Goal: Task Accomplishment & Management: Complete application form

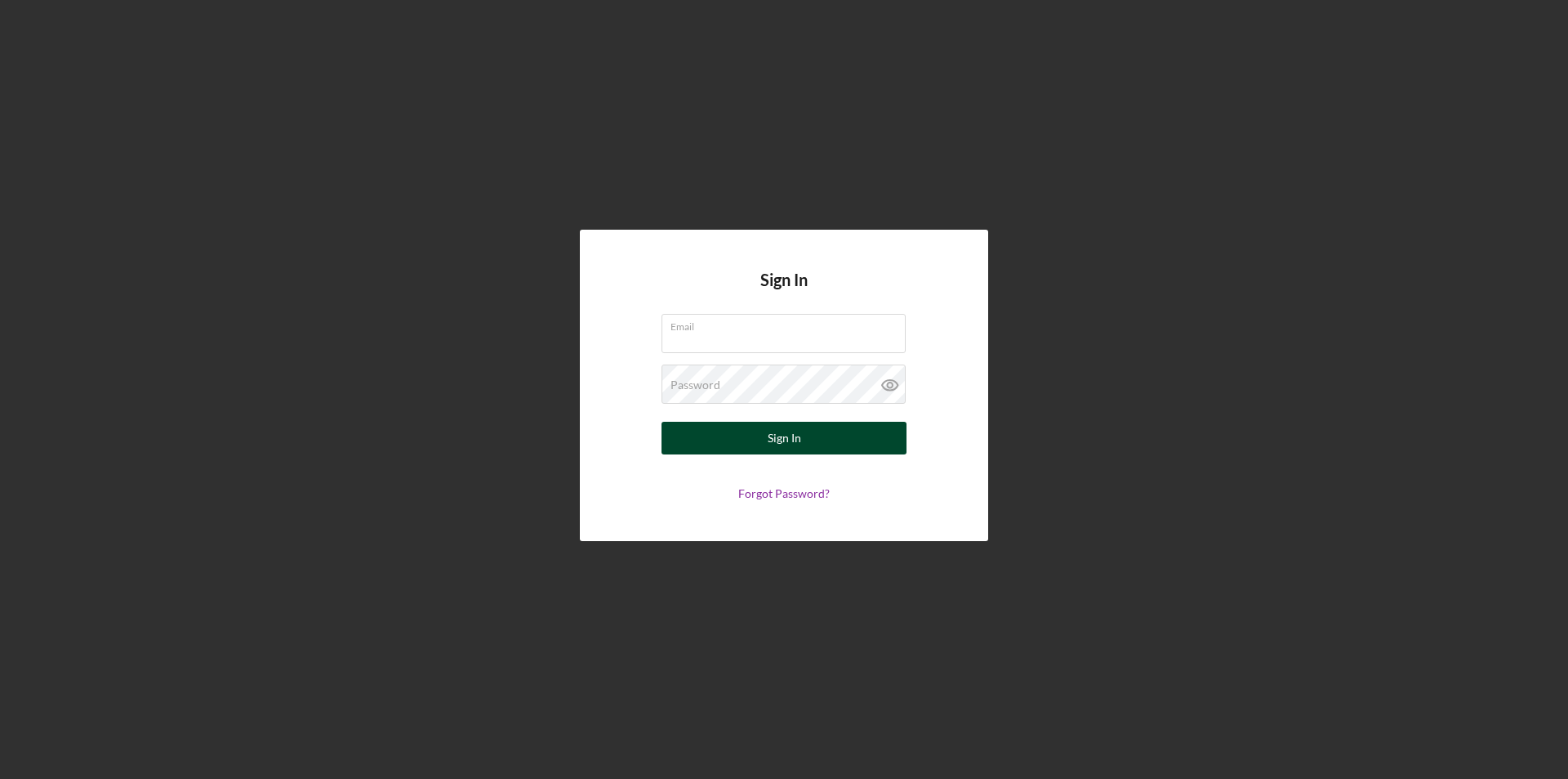
type input "[EMAIL_ADDRESS][DOMAIN_NAME]"
click at [775, 435] on div "Sign In" at bounding box center [784, 438] width 33 height 33
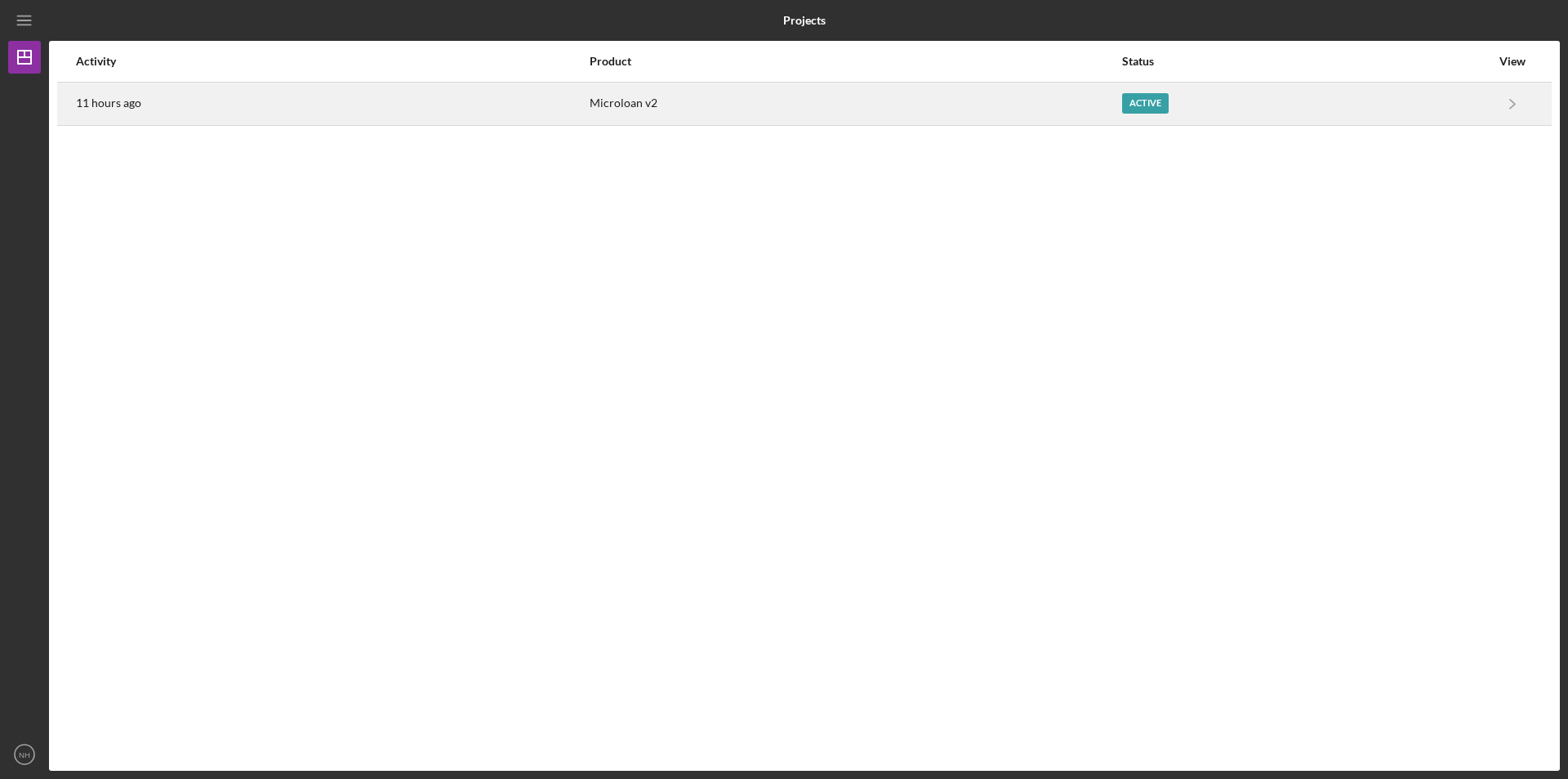
click at [1475, 100] on div "Active" at bounding box center [1306, 103] width 368 height 41
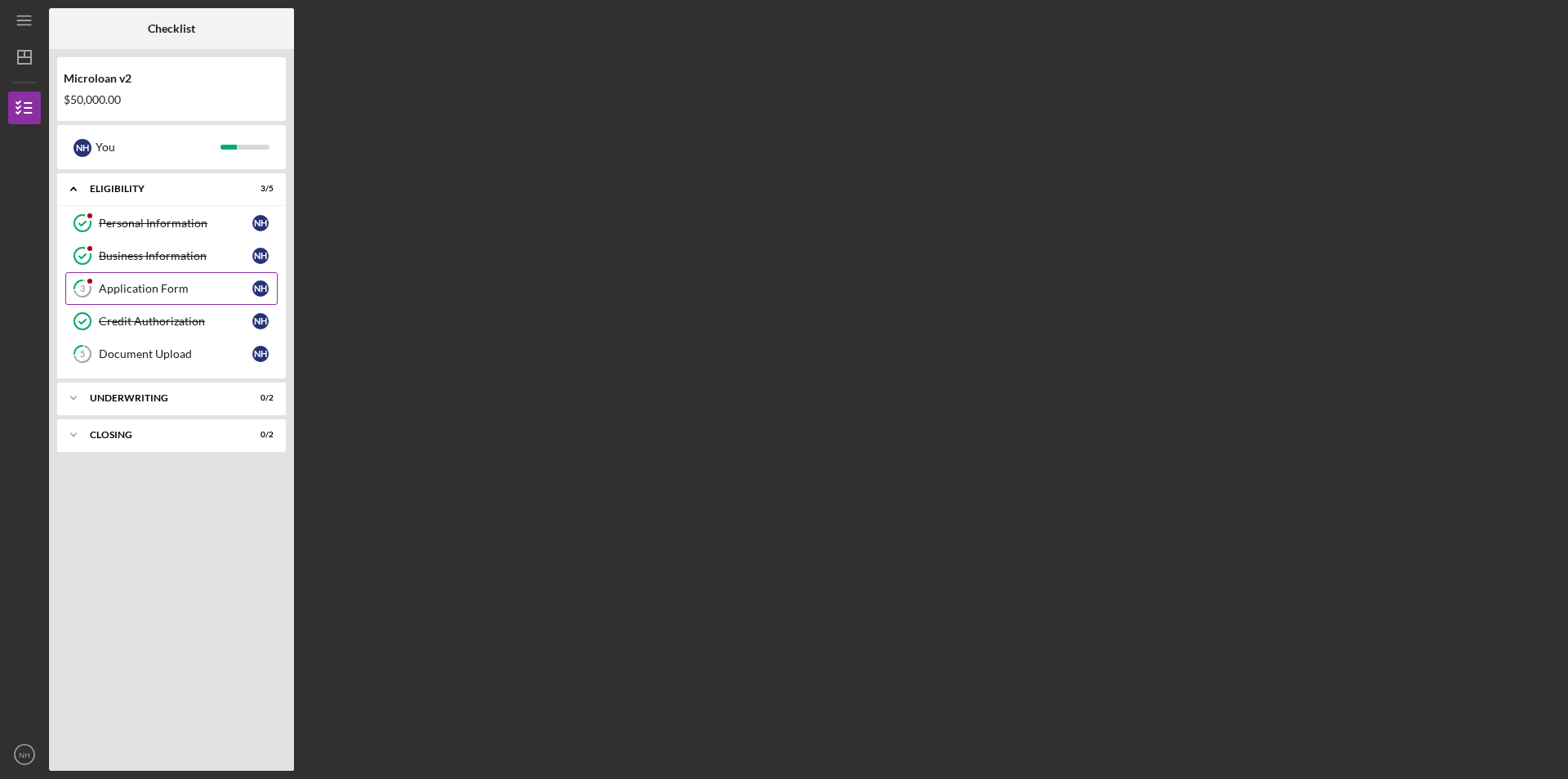
click at [157, 285] on div "Application Form" at bounding box center [175, 288] width 154 height 13
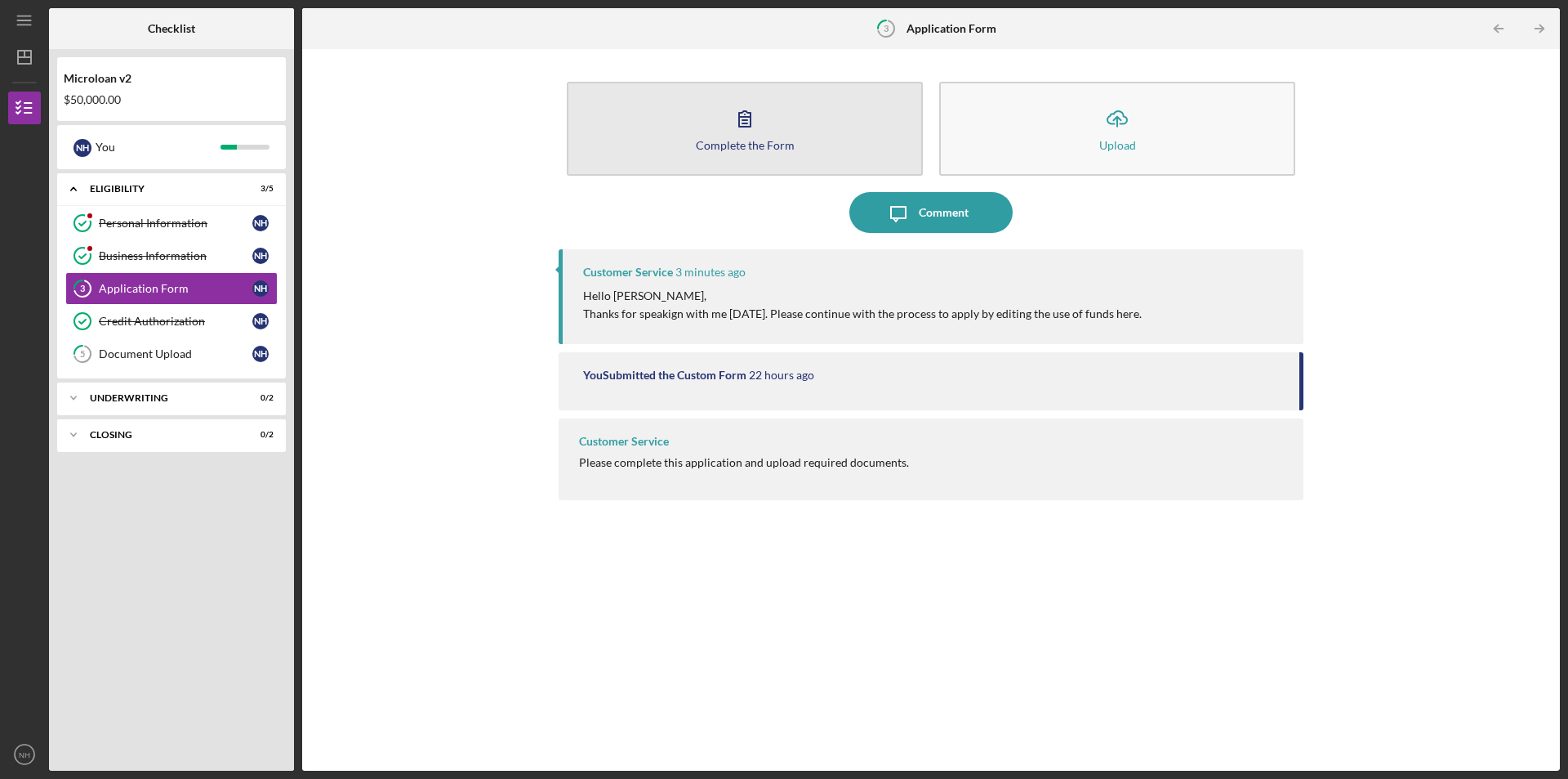
click at [761, 131] on icon "button" at bounding box center [745, 119] width 41 height 41
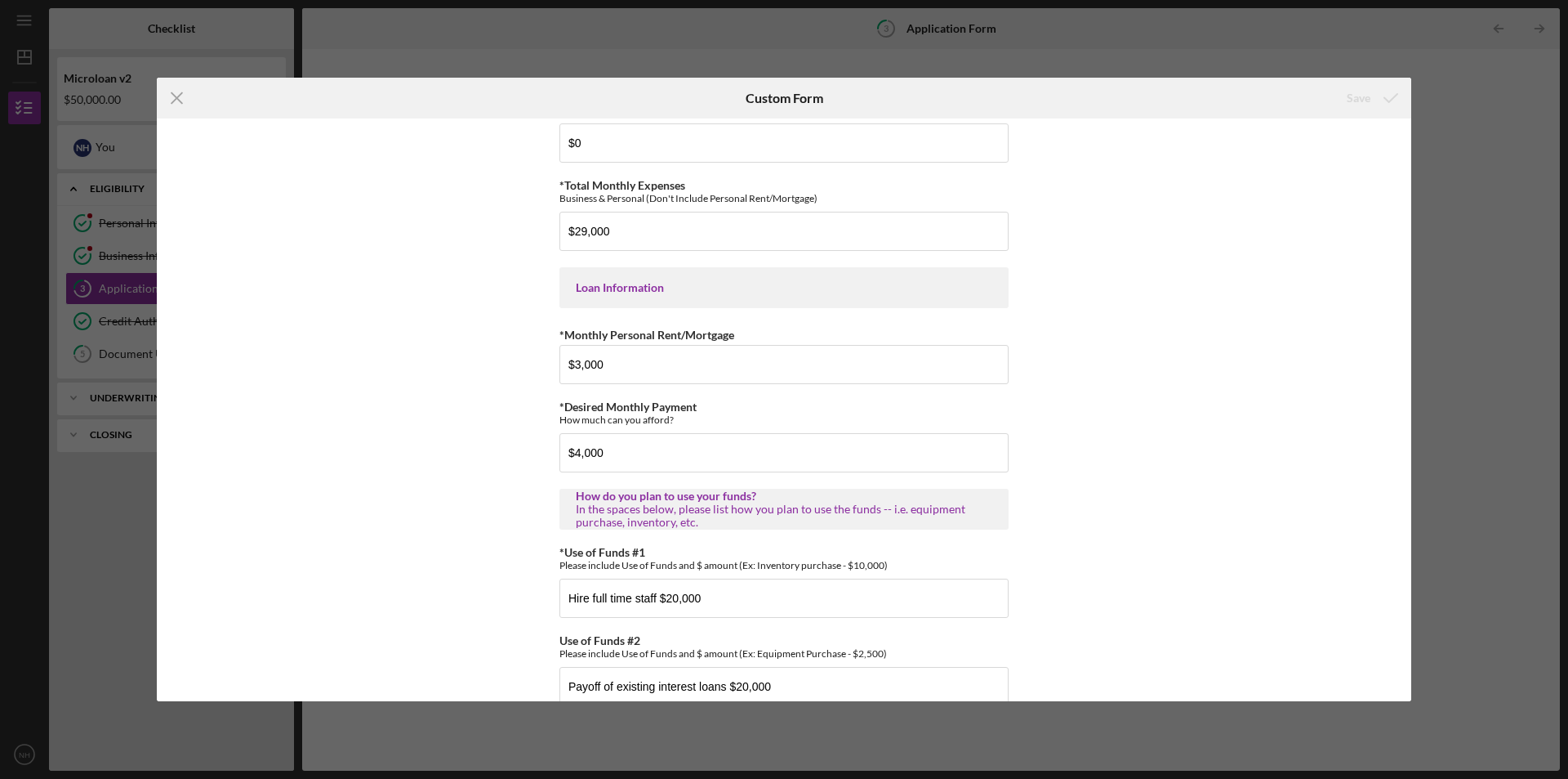
scroll to position [790, 0]
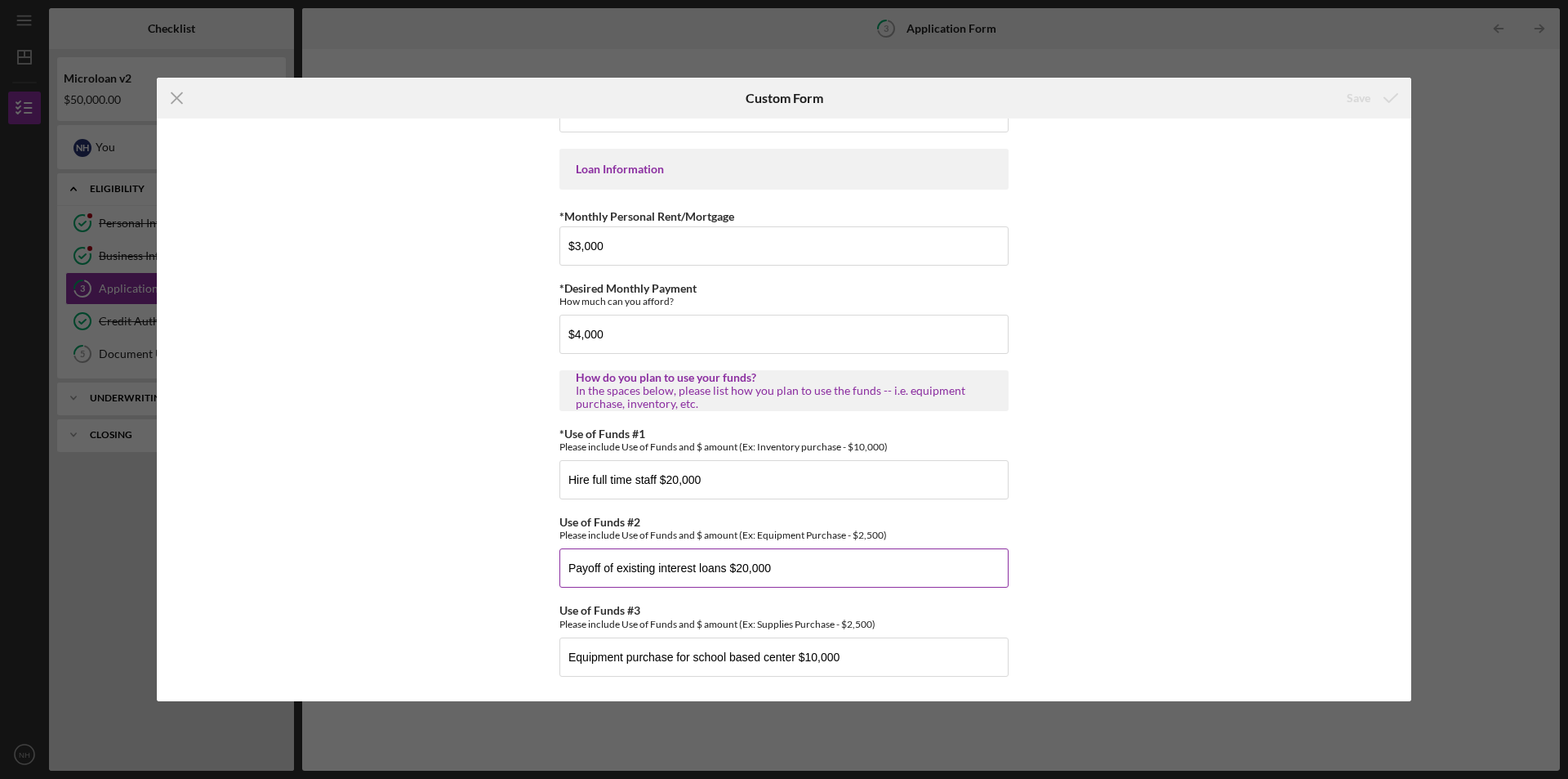
click at [800, 567] on input "Payoff of existing interest loans $20,000" at bounding box center [784, 567] width 449 height 39
drag, startPoint x: 800, startPoint y: 567, endPoint x: 552, endPoint y: 579, distance: 248.3
click at [552, 579] on div "*Applicant Personal Phone Number [PHONE_NUMBER] *How did you hear about us? Nam…" at bounding box center [784, 409] width 1254 height 582
drag, startPoint x: 666, startPoint y: 479, endPoint x: 691, endPoint y: 468, distance: 27.3
click at [668, 479] on input "Hire full time staff $20,000" at bounding box center [784, 480] width 449 height 39
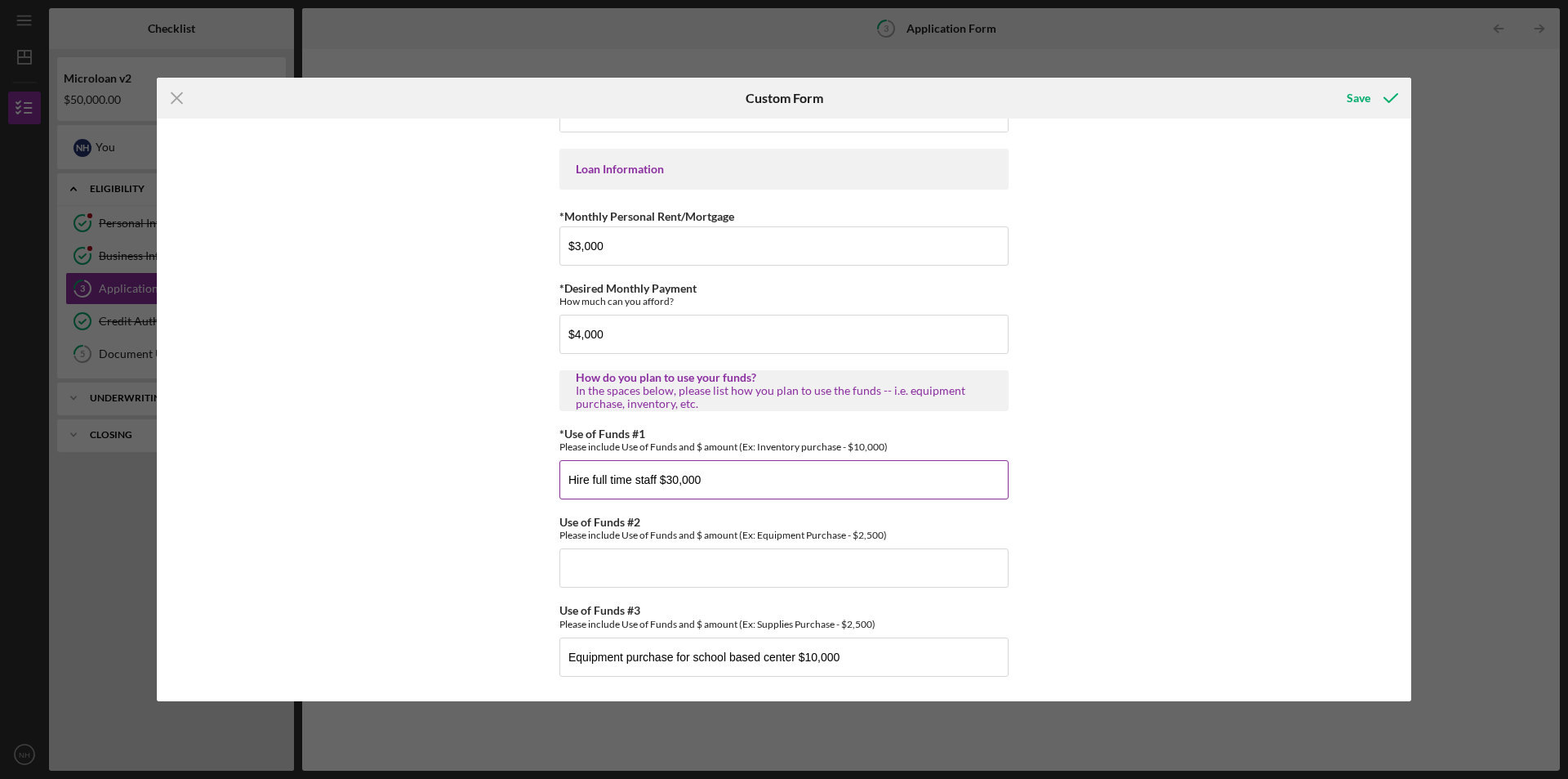
click at [592, 478] on input "Hire full time staff $30,000" at bounding box center [784, 480] width 449 height 39
type input "Hire 2 full time staff $30,000"
click at [599, 567] on input "Use of Funds #2" at bounding box center [784, 567] width 449 height 39
type input "Supplies and marketing for school based center $10,000"
click at [665, 482] on input "Hire 2 full time staff $30,000" at bounding box center [784, 480] width 449 height 39
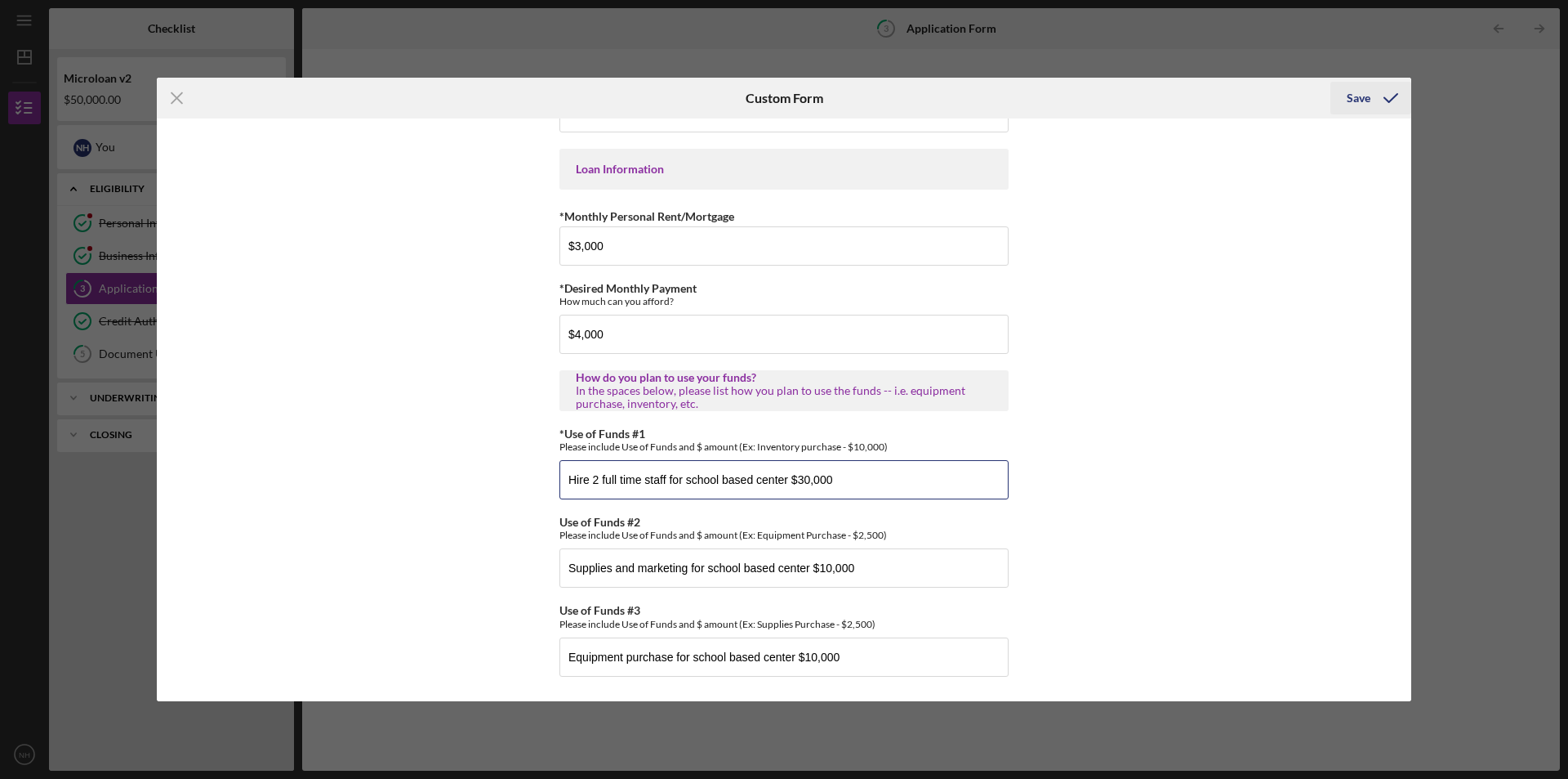
type input "Hire 2 full time staff for school based center $30,000"
click at [1360, 98] on div "Save" at bounding box center [1358, 98] width 23 height 33
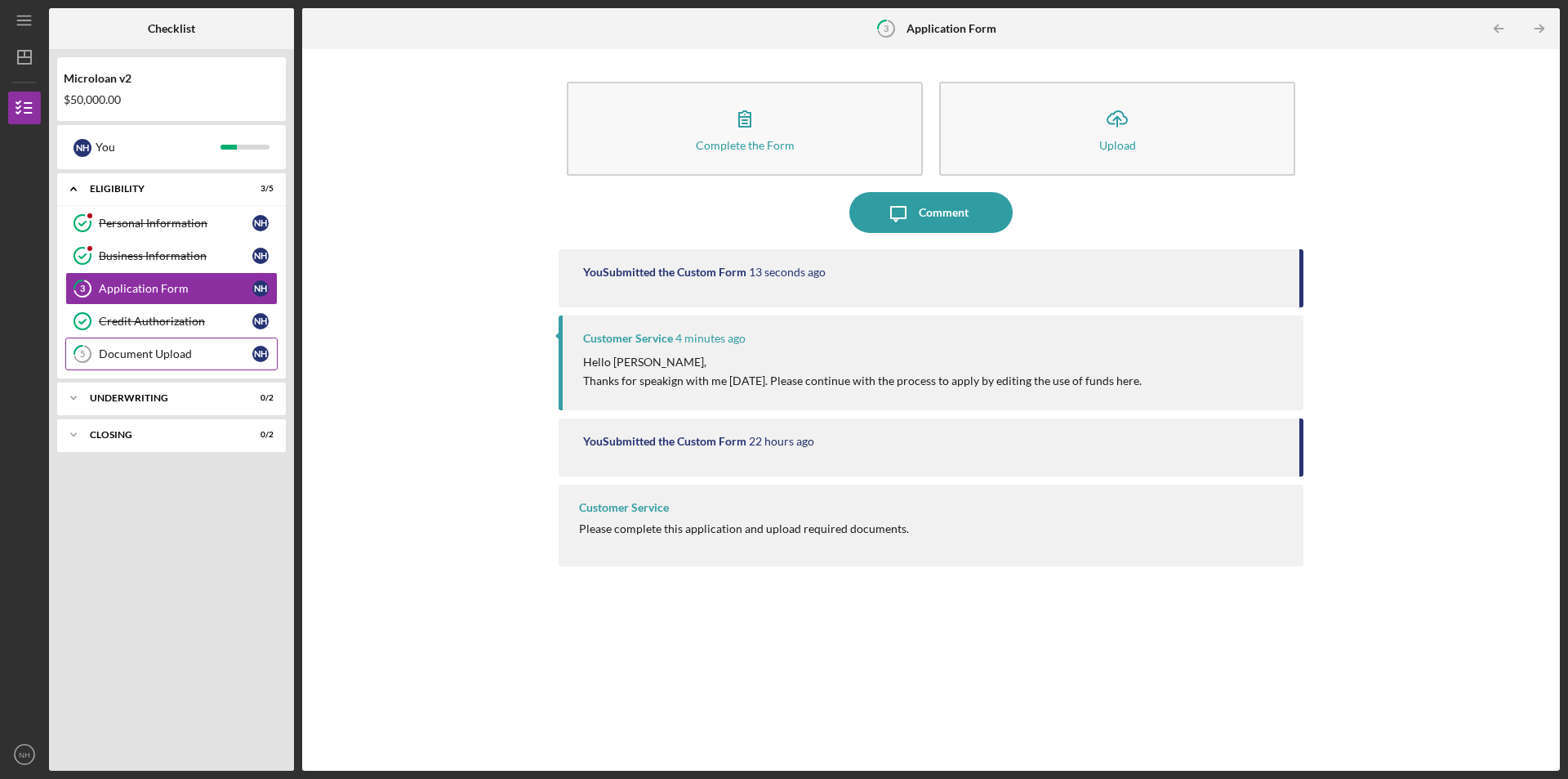
click at [163, 355] on div "Document Upload" at bounding box center [175, 353] width 154 height 13
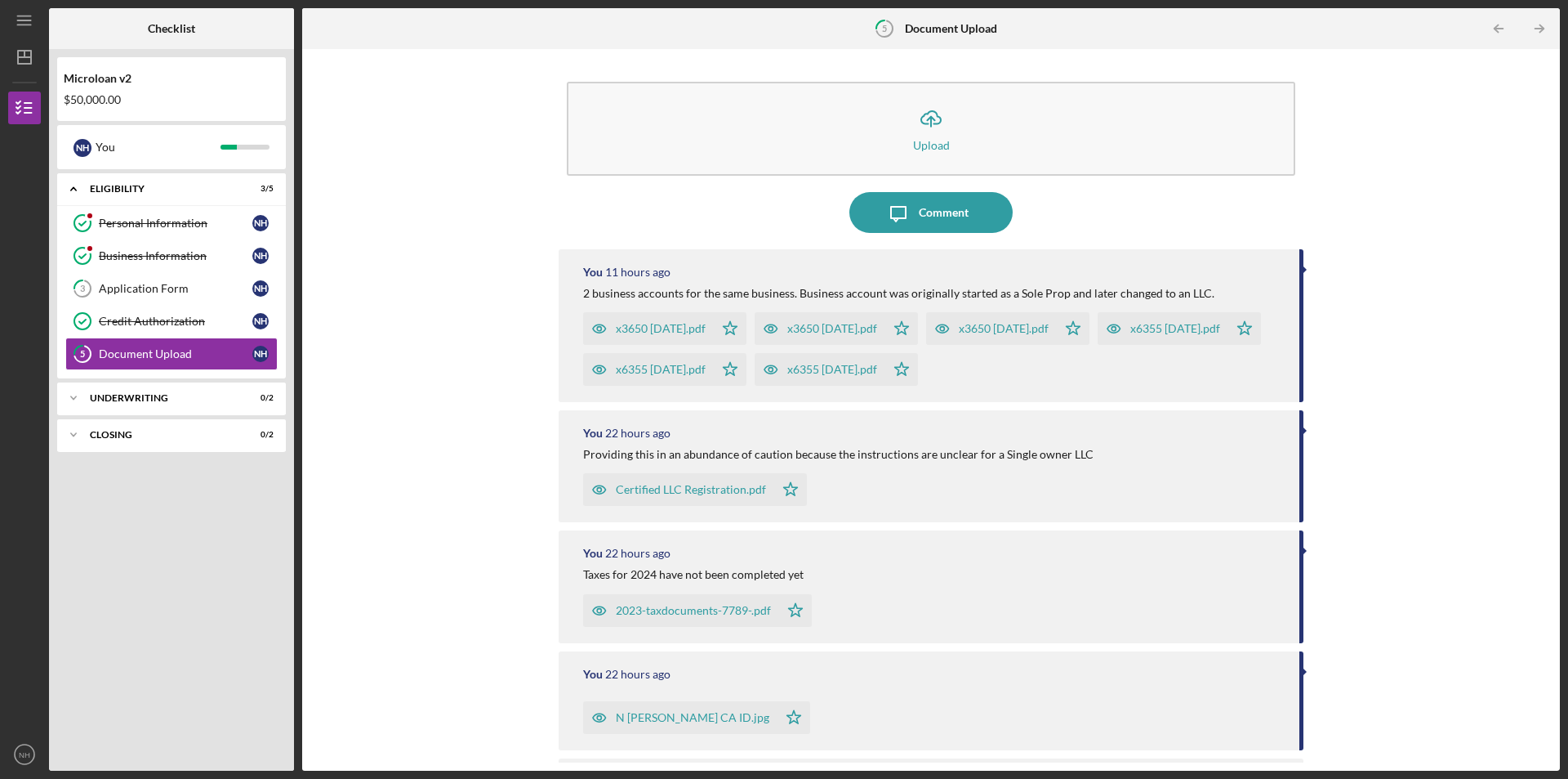
click at [699, 606] on div "2023-taxdocuments-7789-.pdf" at bounding box center [693, 609] width 155 height 13
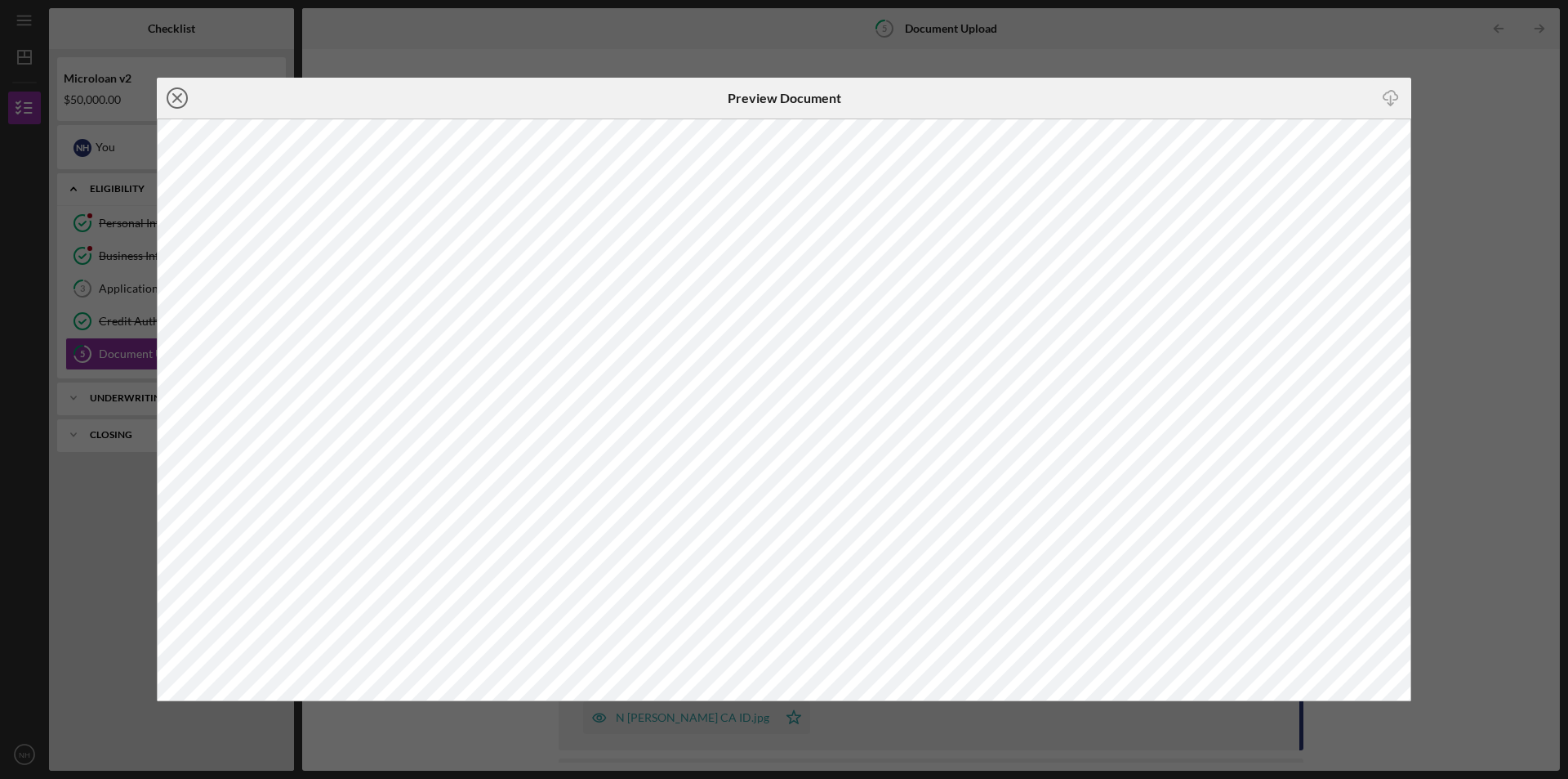
click at [174, 97] on icon "Icon/Close" at bounding box center [177, 98] width 41 height 41
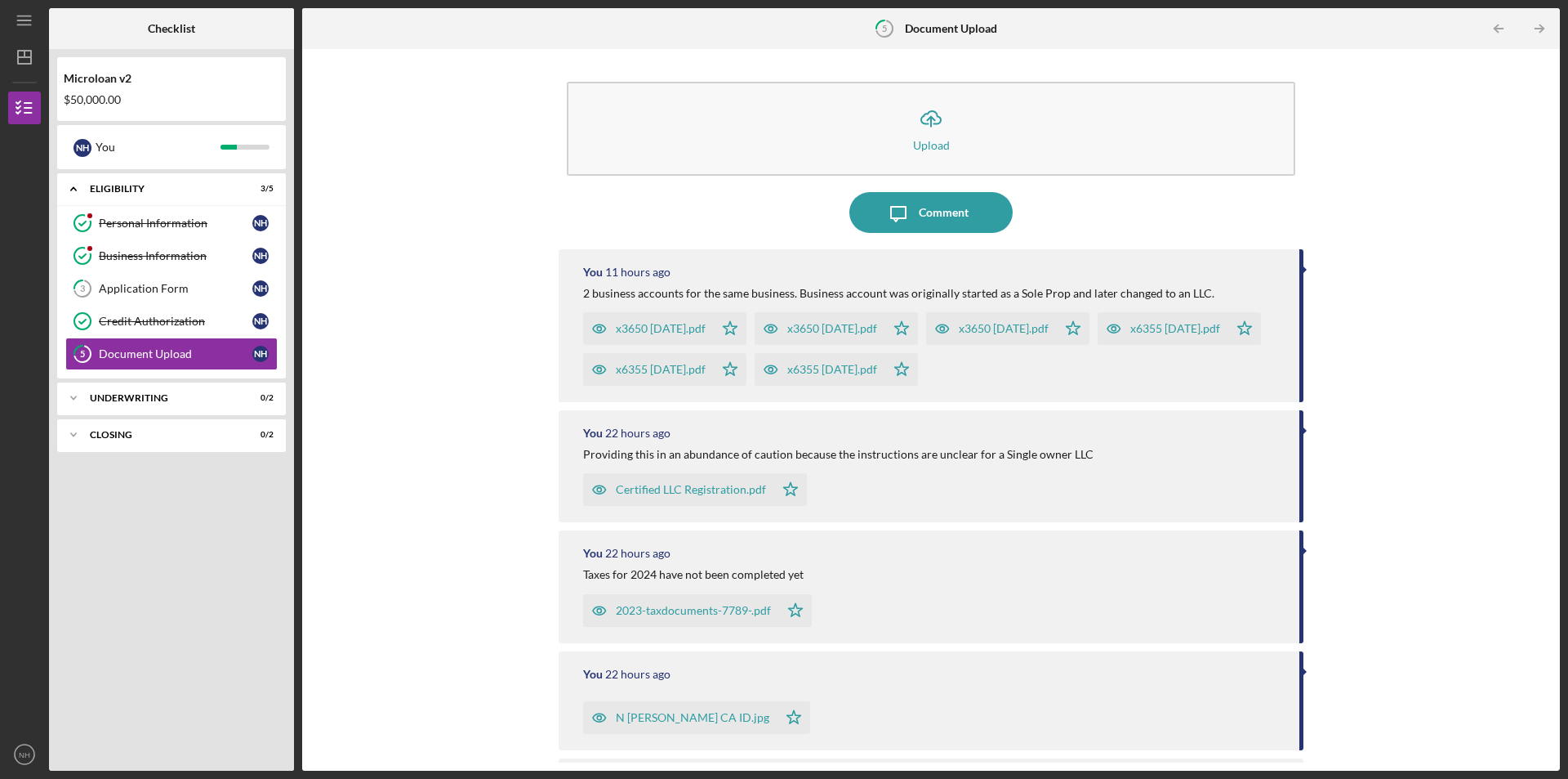
drag, startPoint x: 642, startPoint y: 605, endPoint x: 952, endPoint y: 607, distance: 310.0
click at [952, 607] on div "2023-taxdocuments-7789-.pdf Icon/Star" at bounding box center [933, 606] width 700 height 41
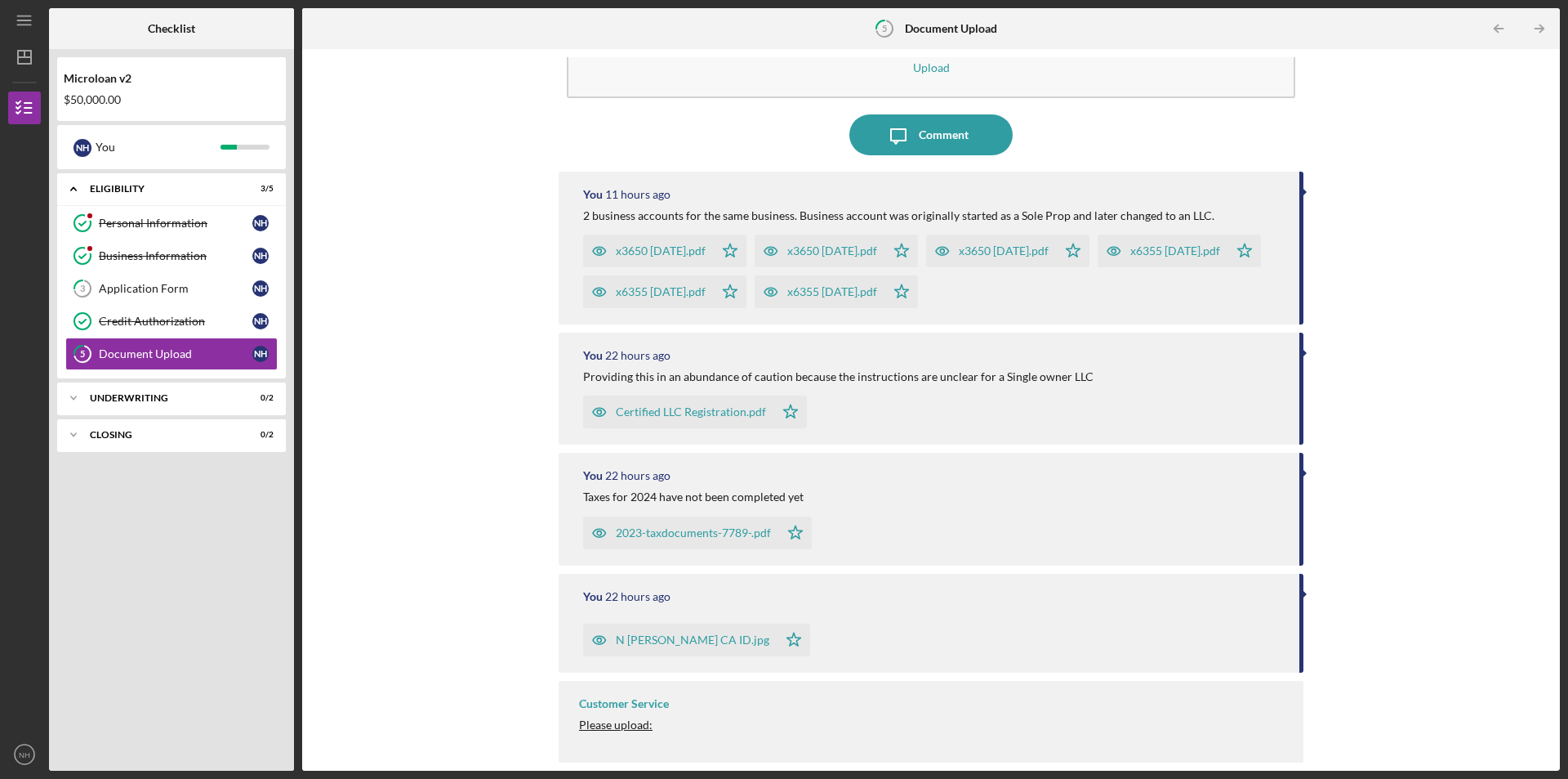
click at [790, 532] on polygon "button" at bounding box center [795, 531] width 14 height 13
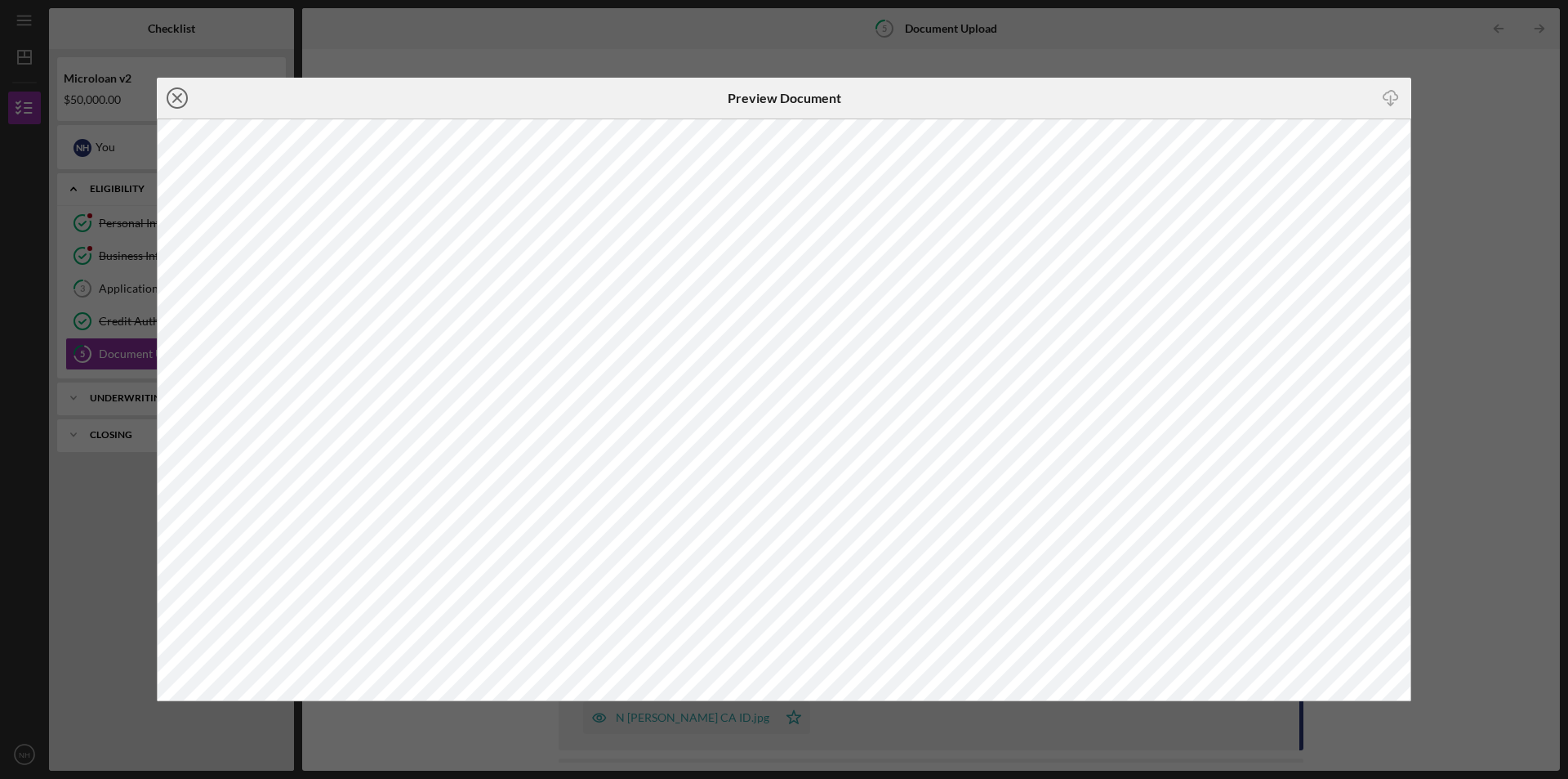
click at [172, 95] on icon "Icon/Close" at bounding box center [177, 98] width 41 height 41
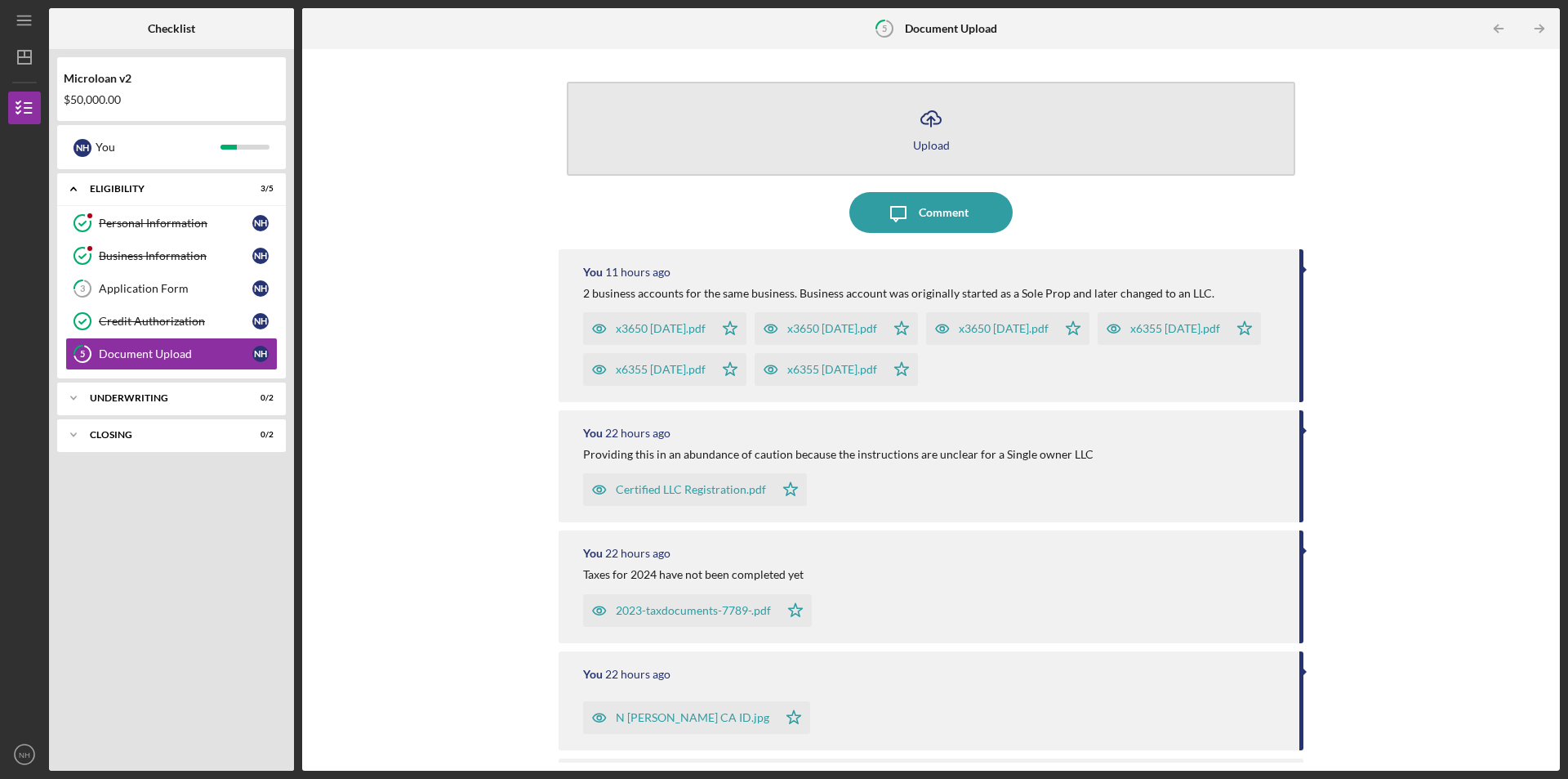
click at [910, 129] on icon "Icon/Upload" at bounding box center [931, 119] width 41 height 41
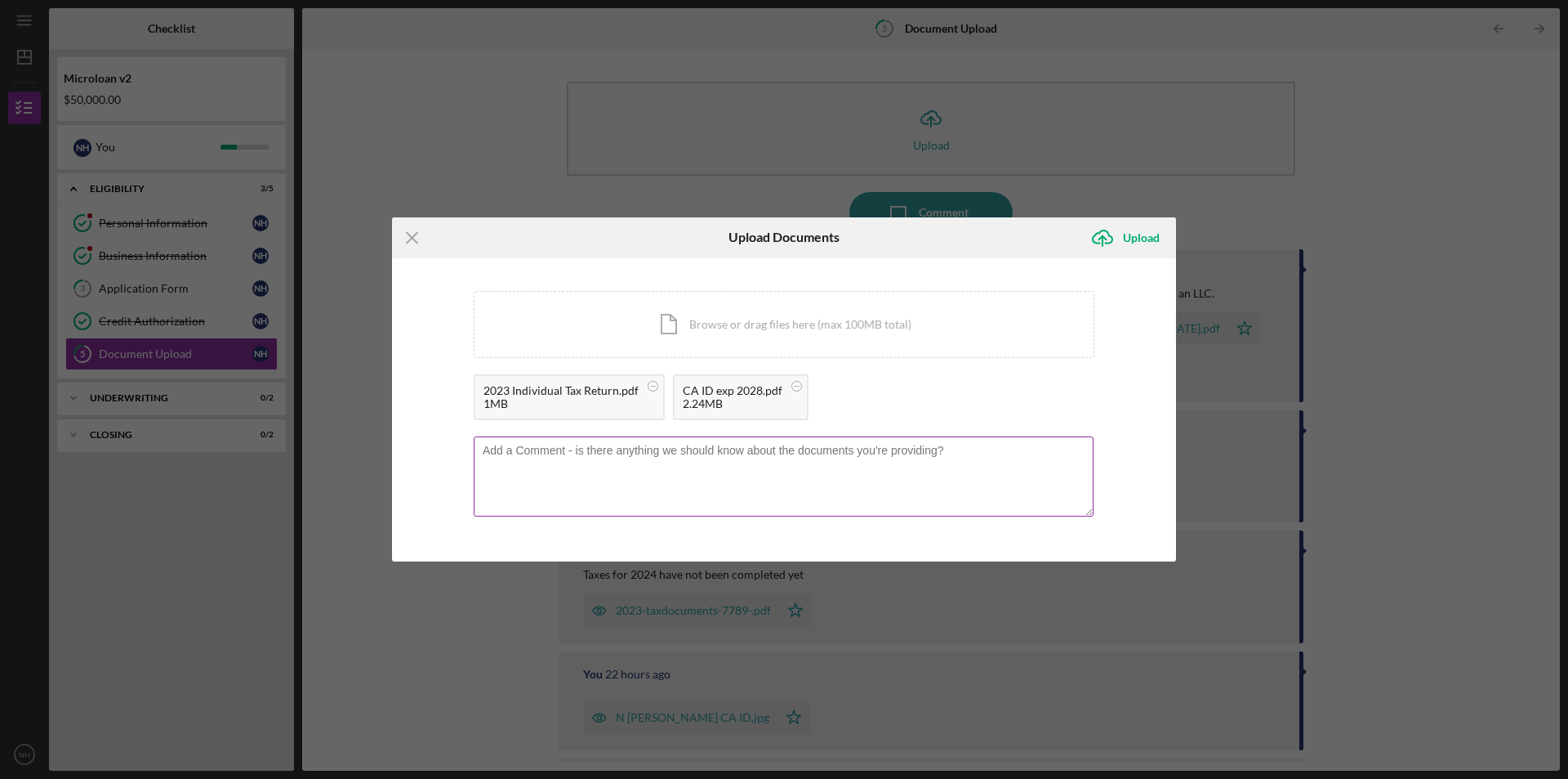
click at [731, 473] on textarea at bounding box center [784, 476] width 620 height 80
click at [493, 451] on textarea "ID replacing previous ID" at bounding box center [784, 476] width 620 height 80
click at [701, 450] on textarea "ID with exp.date 6/2028 replacing previous ID" at bounding box center [784, 476] width 620 height 80
type textarea "ID with exp.date 6/2028 replacing previous expired ID"
click at [1143, 230] on div "Upload" at bounding box center [1141, 238] width 37 height 33
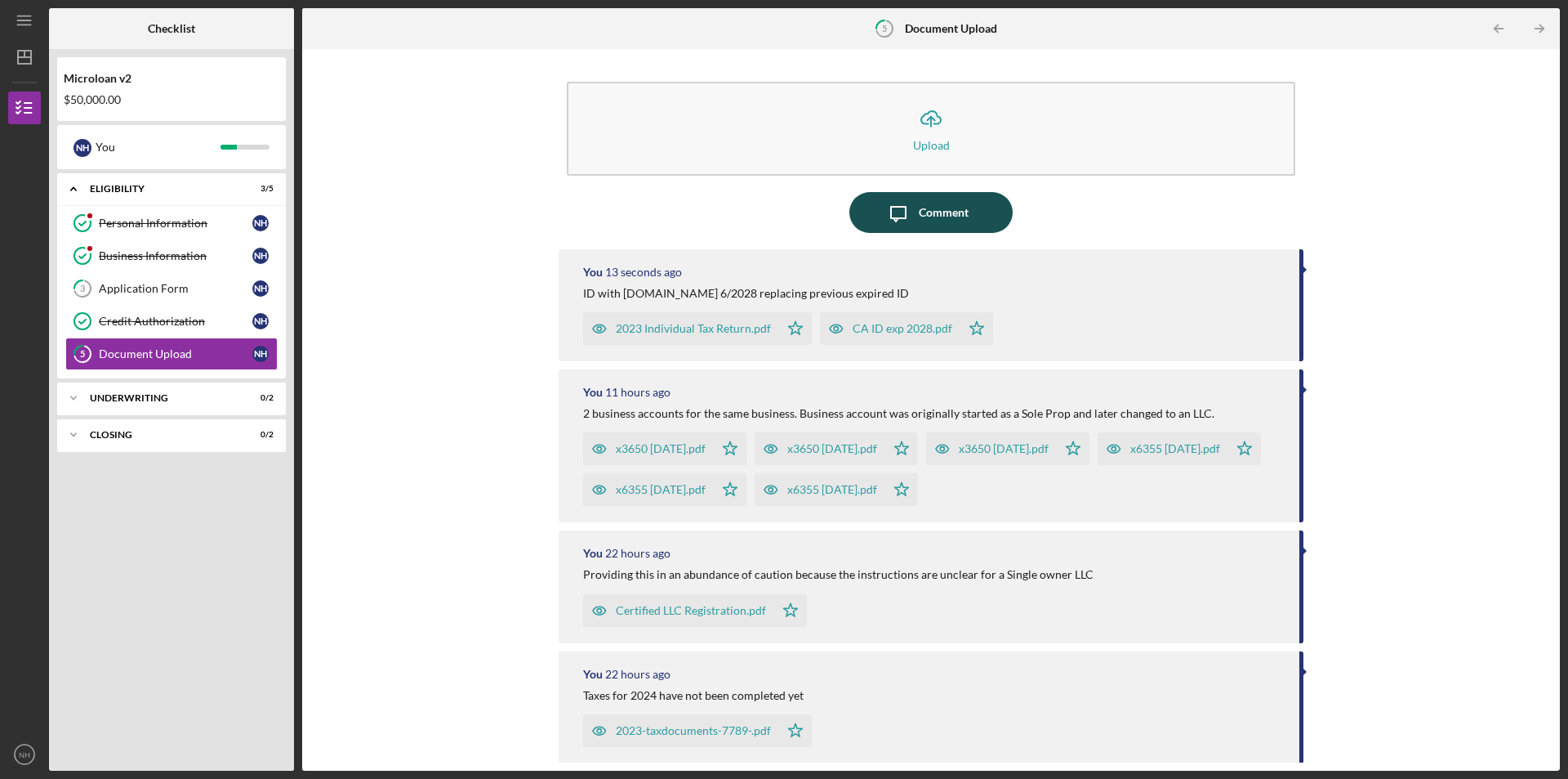
click at [924, 207] on div "Comment" at bounding box center [943, 213] width 50 height 41
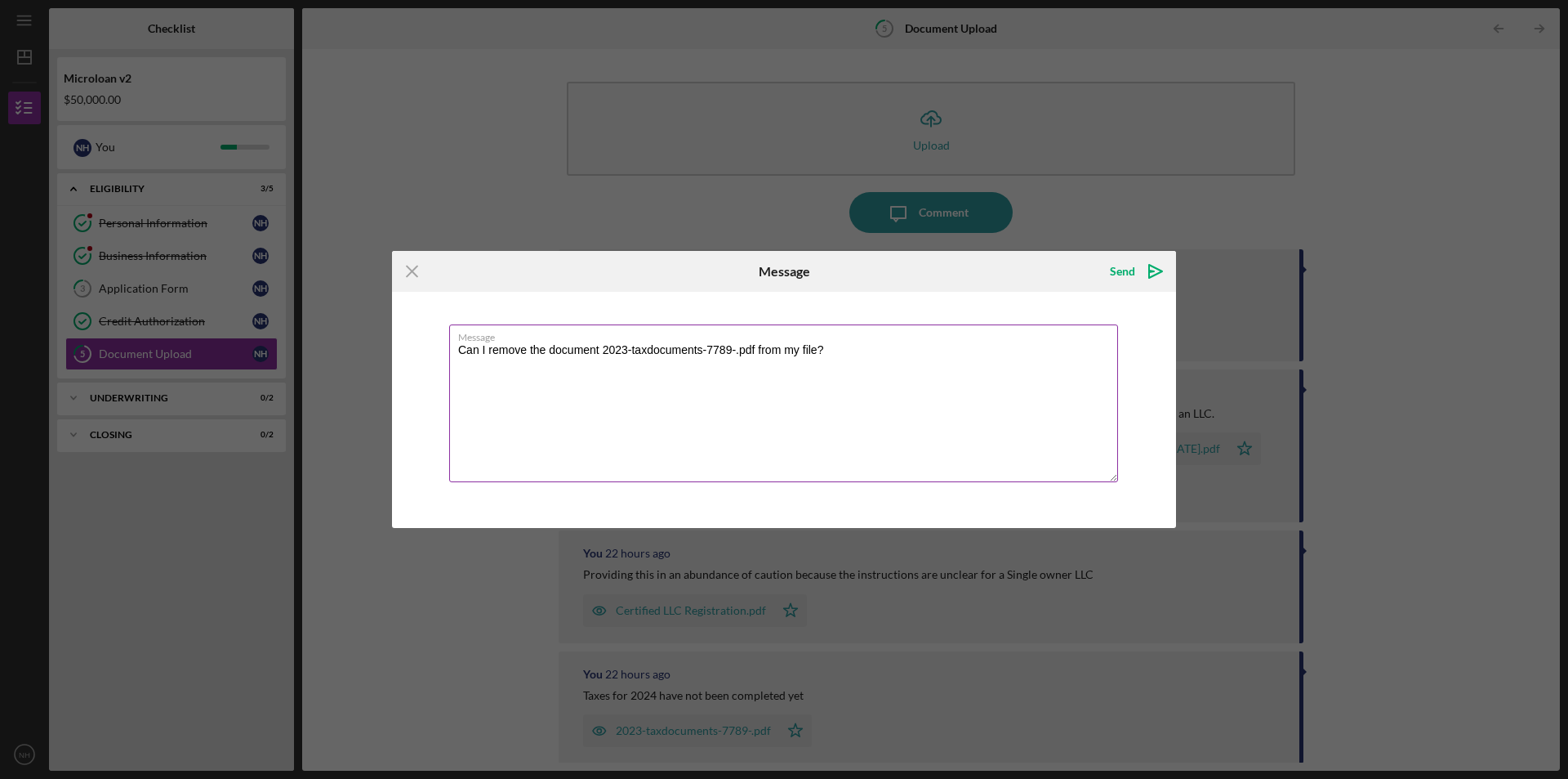
click at [491, 352] on textarea "Can I remove the document 2023-taxdocuments-7789-.pdf from my file?" at bounding box center [784, 404] width 669 height 158
click at [938, 353] on textarea "Can you please remove the document 2023-taxdocuments-7789-.pdf from my file?" at bounding box center [784, 404] width 669 height 158
type textarea "Can you please remove the document 2023-taxdocuments-7789-.pdf from my file? Th…"
click at [1121, 270] on div "Send" at bounding box center [1123, 271] width 25 height 33
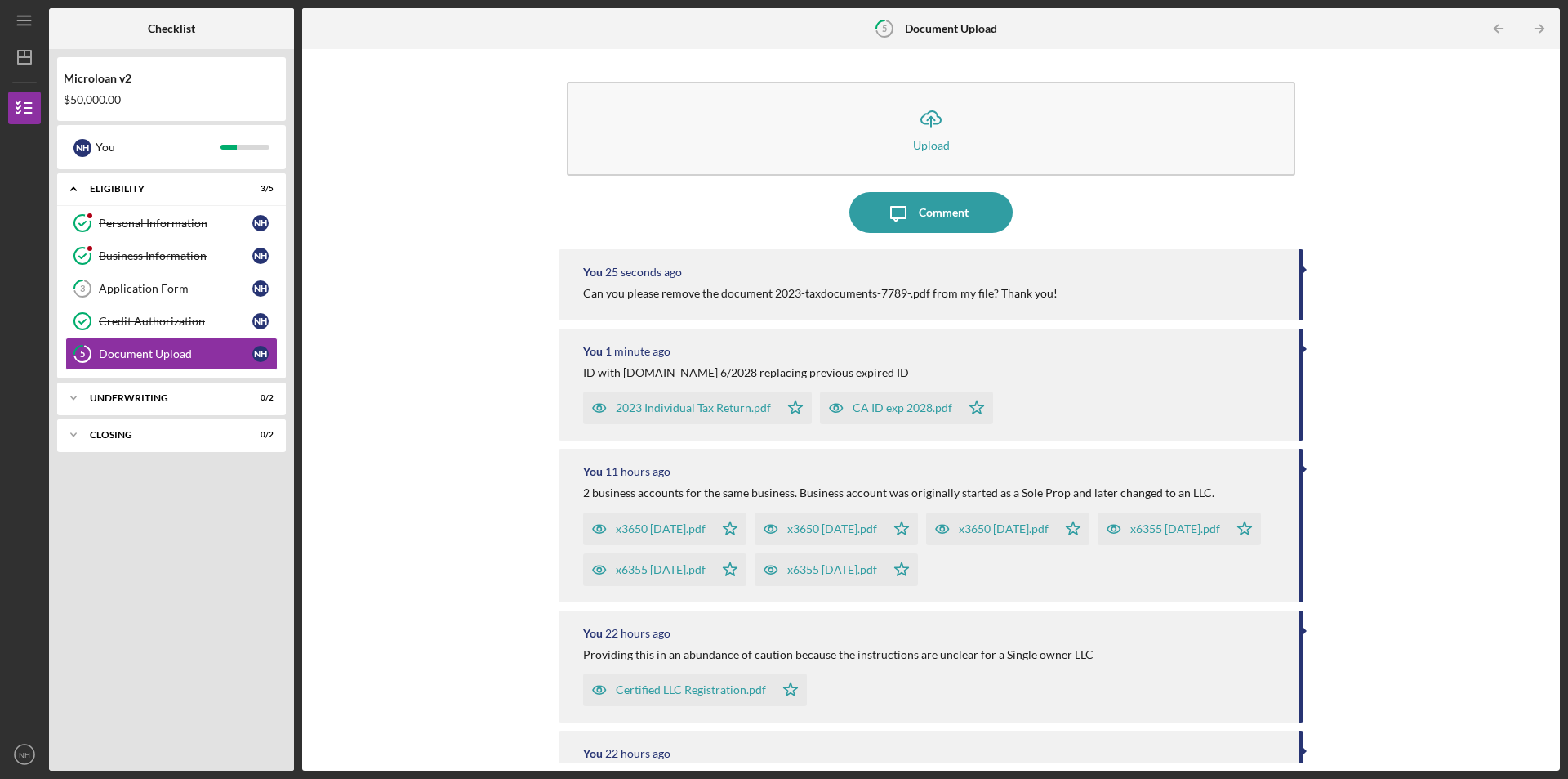
click at [1042, 287] on div "Can you please remove the document 2023-taxdocuments-7789-.pdf from my file? Th…" at bounding box center [820, 292] width 475 height 13
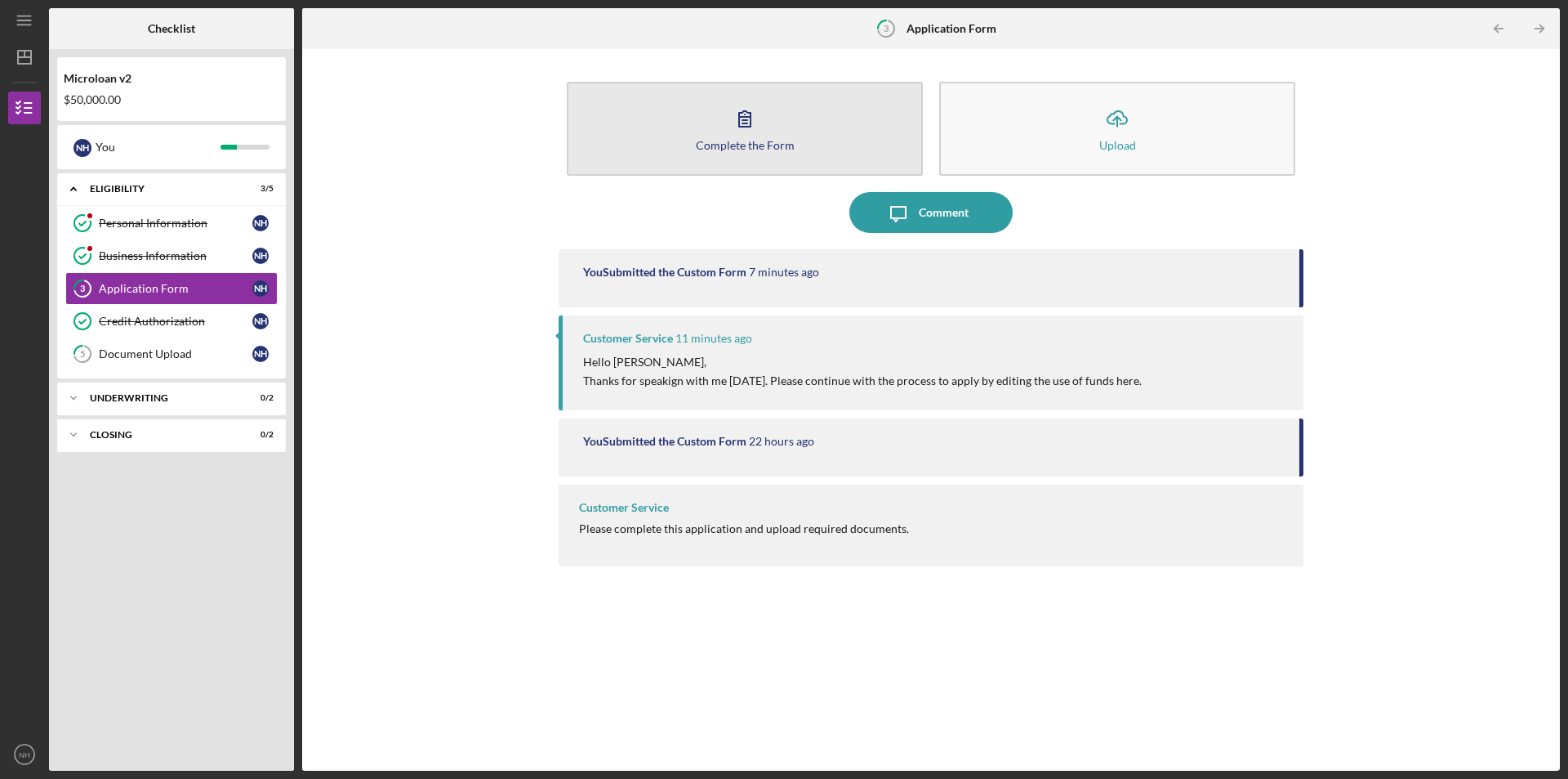
click at [747, 132] on icon "button" at bounding box center [745, 119] width 41 height 41
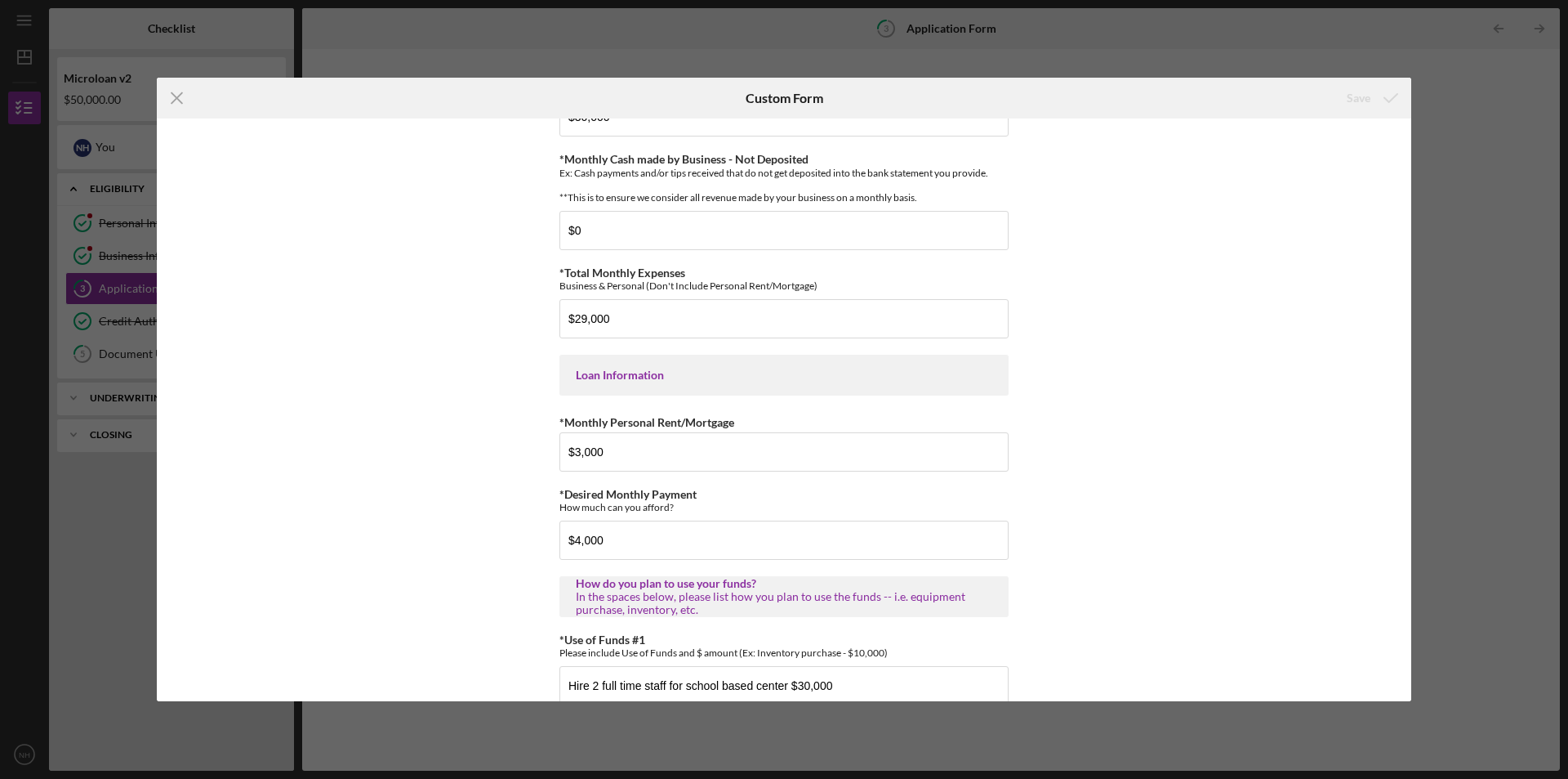
scroll to position [790, 0]
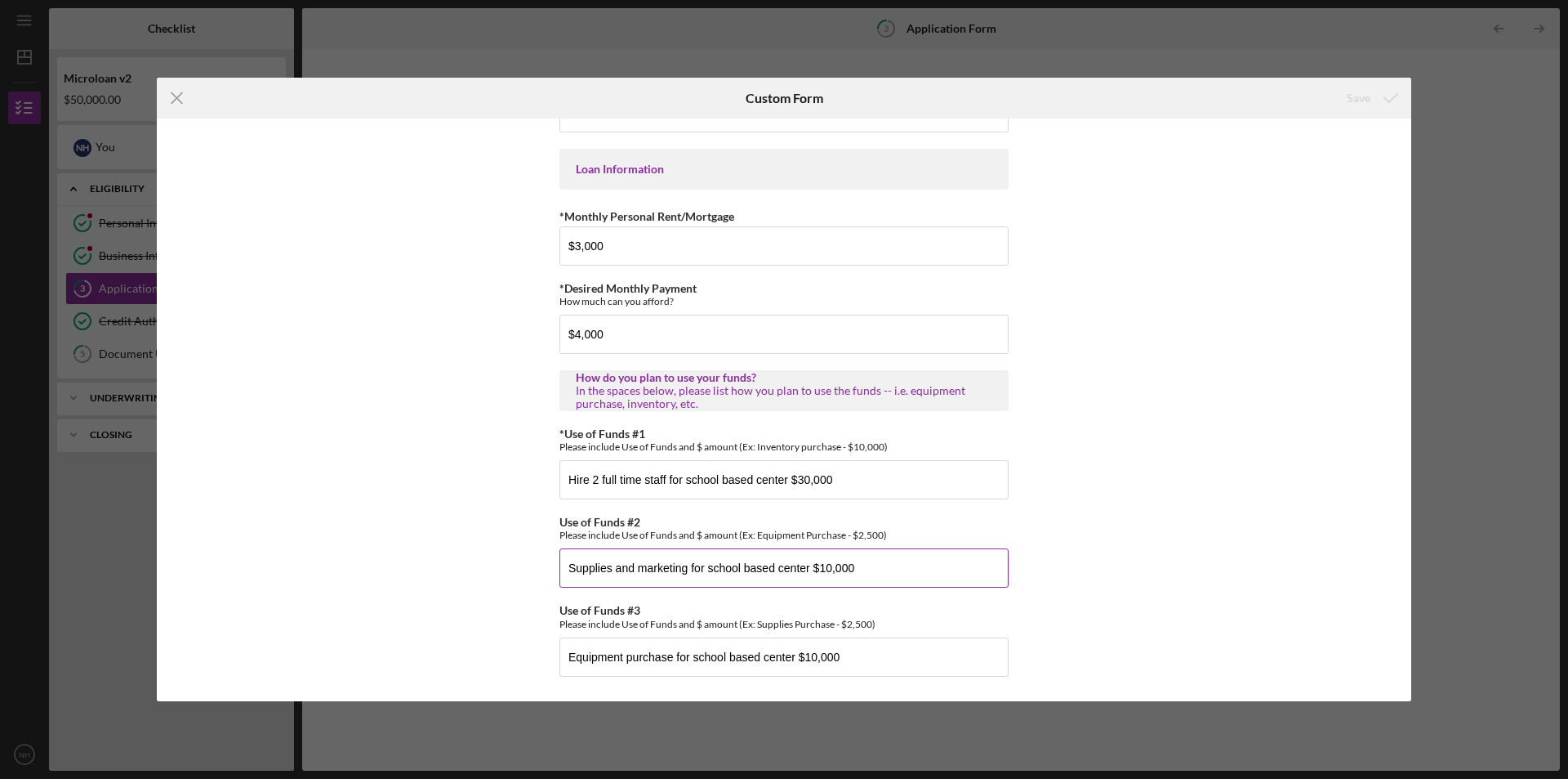
click at [607, 566] on input "Supplies and marketing for school based center $10,000" at bounding box center [784, 567] width 449 height 39
click at [839, 568] on input "Equipment and marketing for school based center $10,000" at bounding box center [784, 567] width 449 height 39
type input "Equipment and marketing for school based center $13,000"
click at [844, 662] on input "Equipment purchase for school based center $10,000" at bounding box center [784, 657] width 449 height 39
drag, startPoint x: 844, startPoint y: 658, endPoint x: 532, endPoint y: 680, distance: 312.8
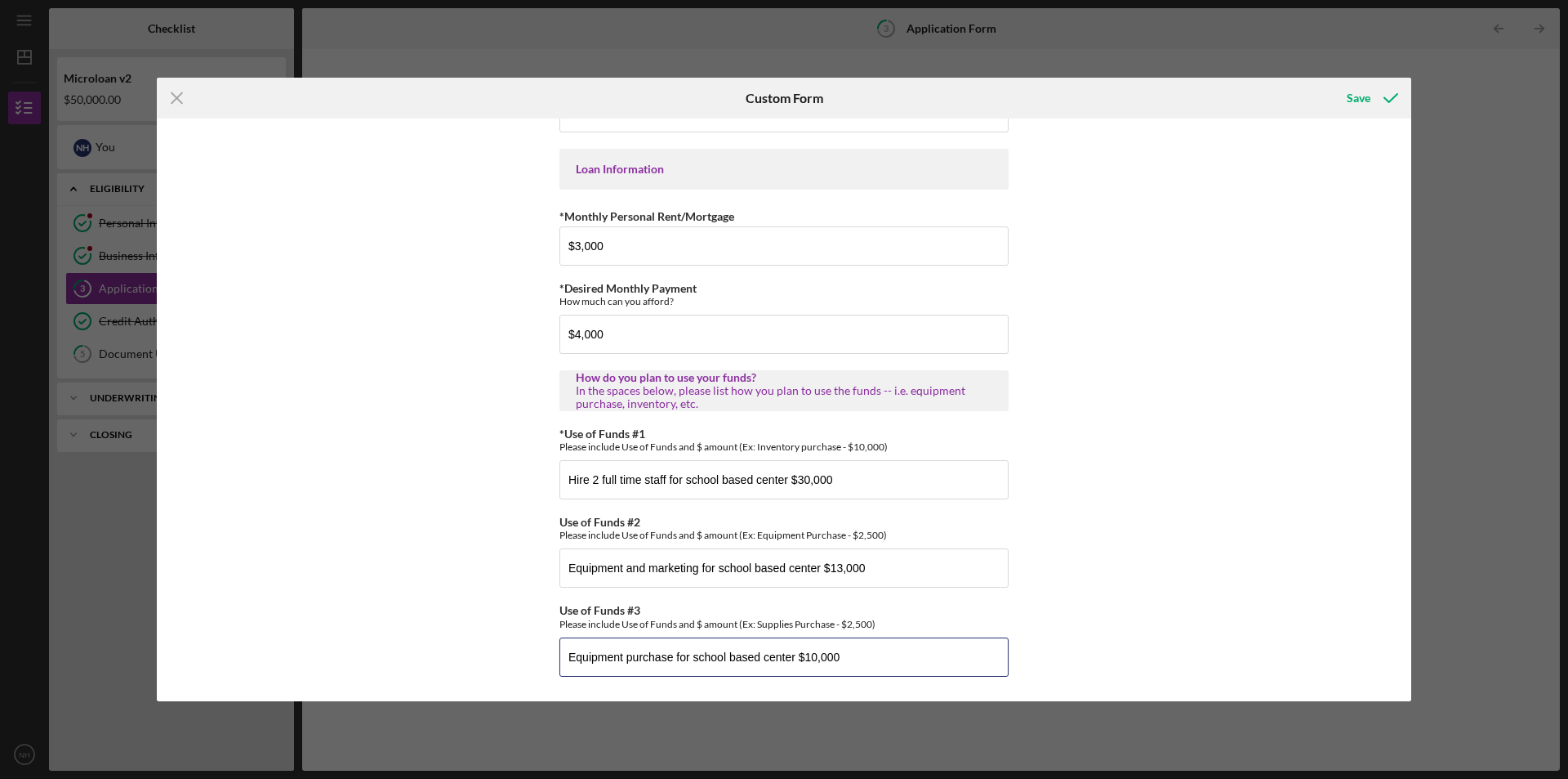
click at [534, 680] on div "*Applicant Personal Phone Number [PHONE_NUMBER] *How did you hear about us? Nam…" at bounding box center [784, 409] width 1254 height 582
type input "Required business signage for primary center $7,000"
click at [1359, 97] on div "Save" at bounding box center [1358, 98] width 23 height 33
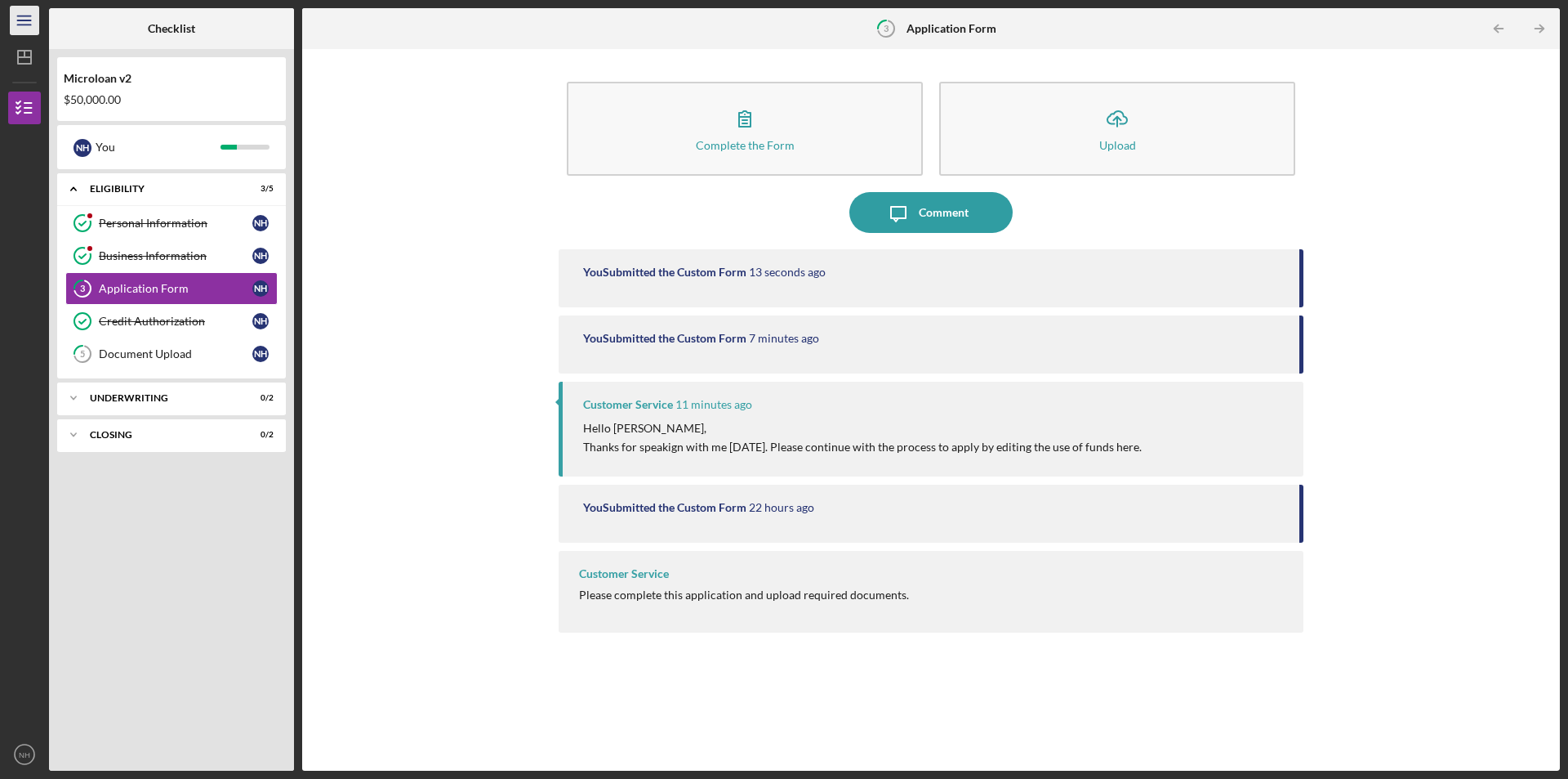
click at [22, 21] on icon "Icon/Menu" at bounding box center [25, 21] width 37 height 37
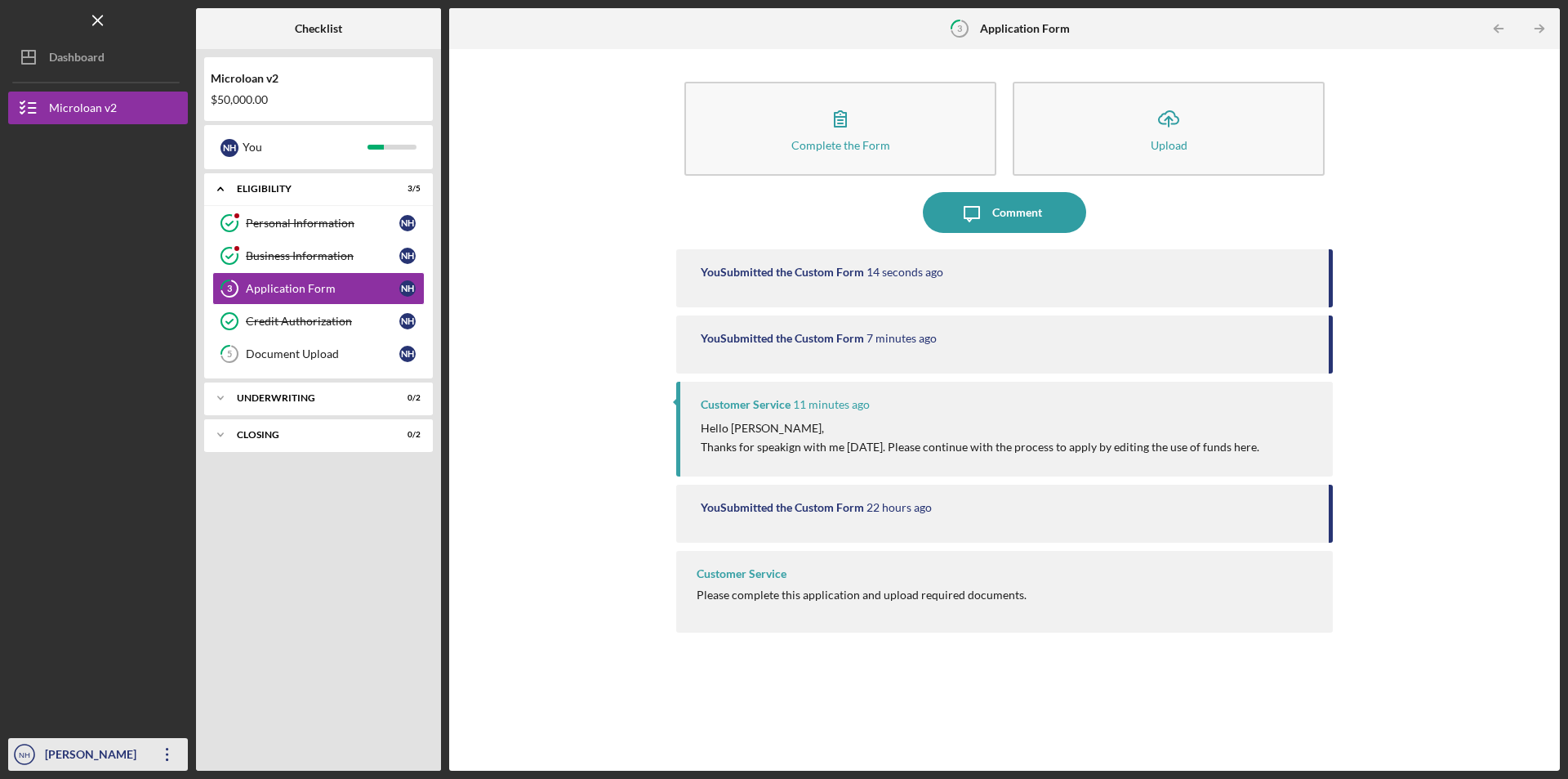
click at [70, 753] on div "[PERSON_NAME]" at bounding box center [94, 757] width 106 height 37
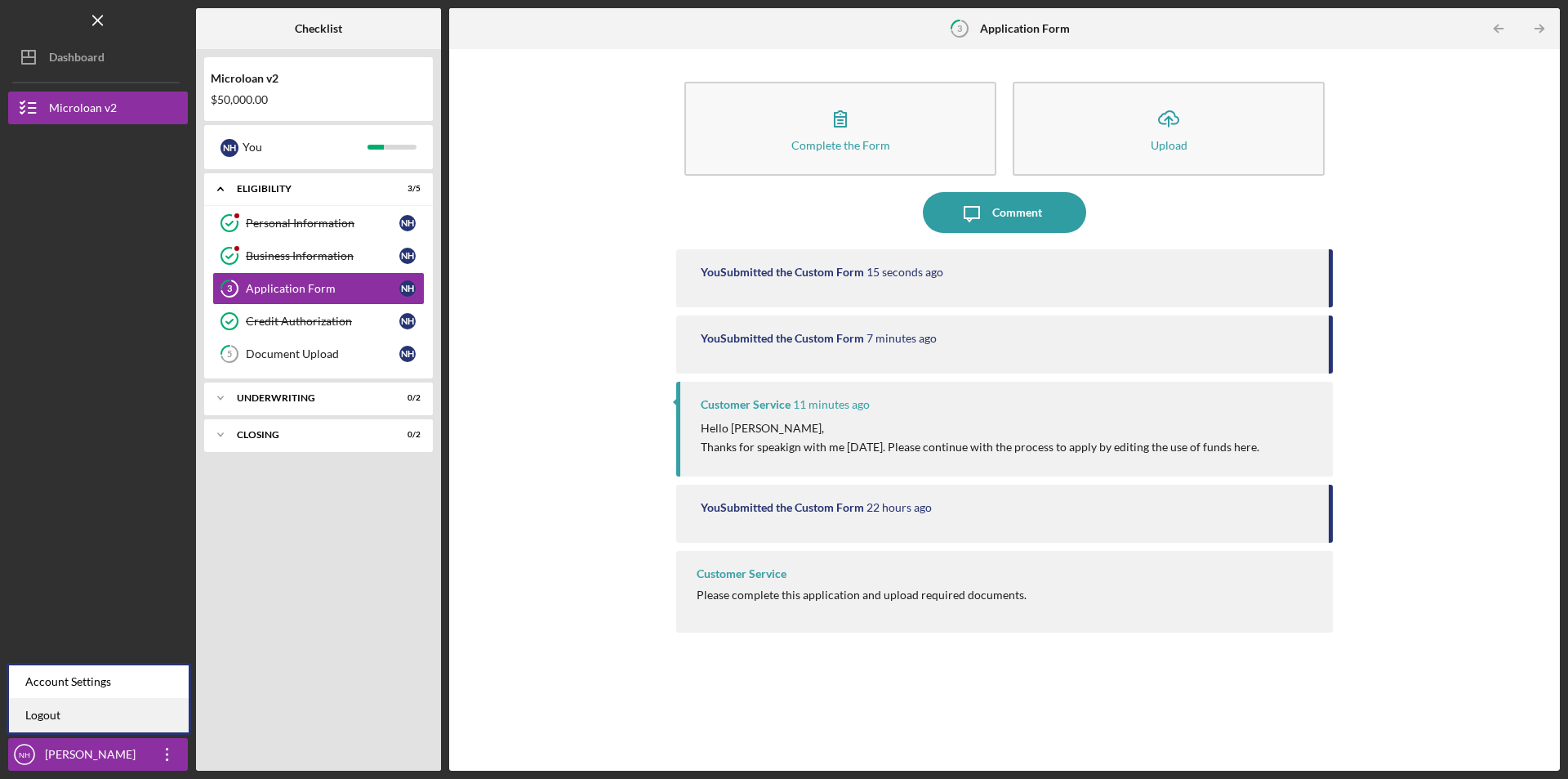
click at [105, 714] on link "Logout" at bounding box center [98, 715] width 179 height 33
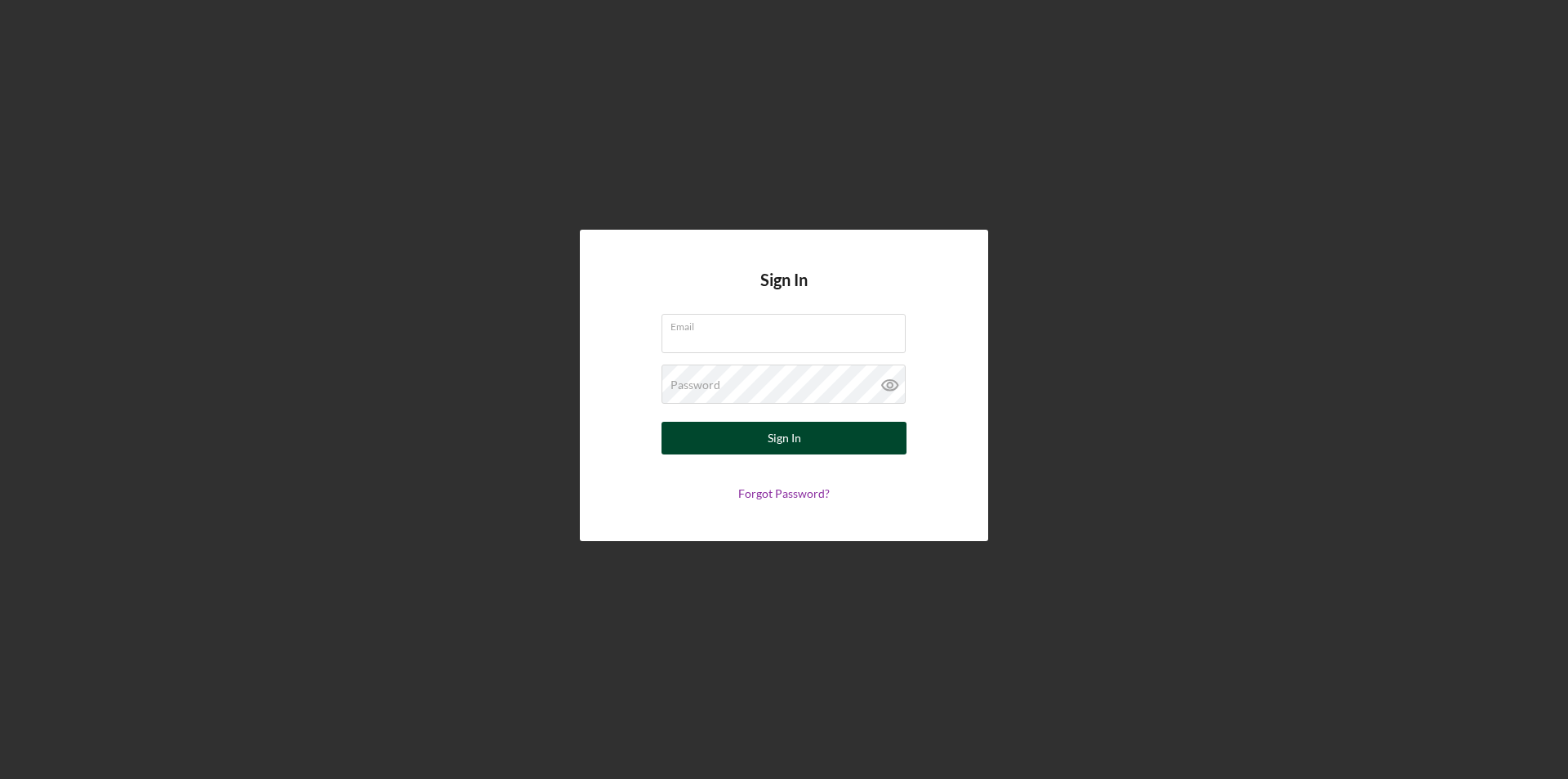
type input "[EMAIL_ADDRESS][DOMAIN_NAME]"
